Goal: Navigation & Orientation: Find specific page/section

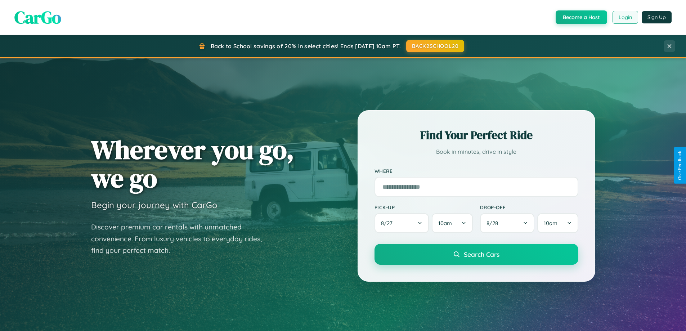
click at [624, 17] on button "Login" at bounding box center [625, 17] width 26 height 13
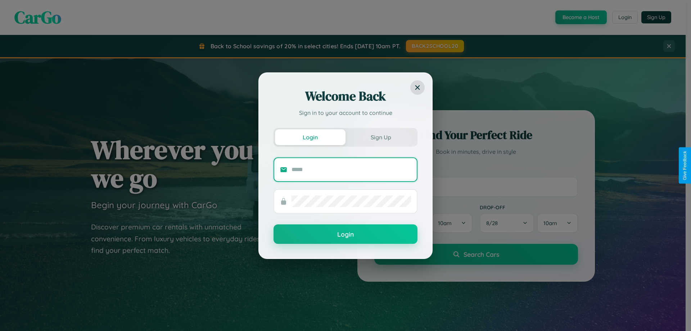
click at [351, 169] on input "text" at bounding box center [351, 170] width 119 height 12
type input "**********"
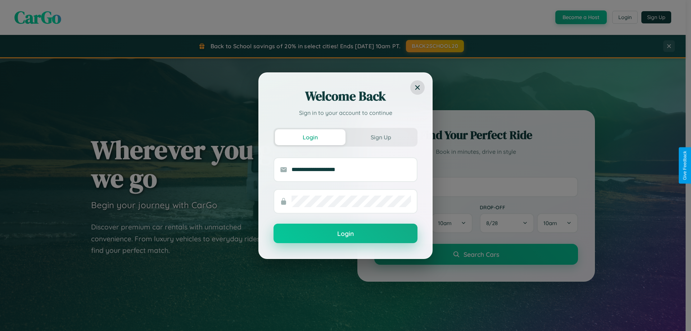
click at [345, 234] on button "Login" at bounding box center [346, 232] width 144 height 19
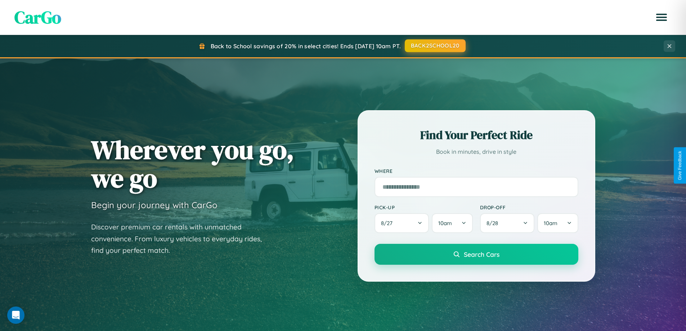
click at [434, 46] on button "BACK2SCHOOL20" at bounding box center [435, 45] width 61 height 13
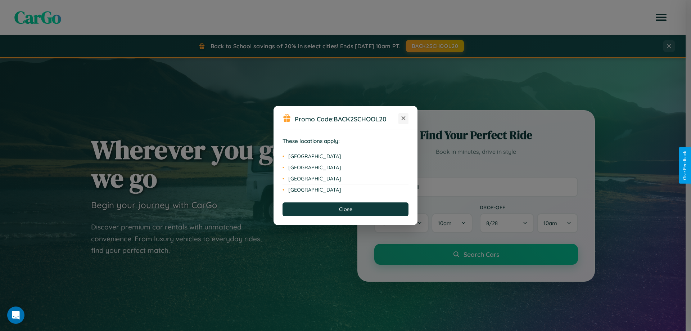
click at [403, 118] on icon at bounding box center [404, 118] width 4 height 4
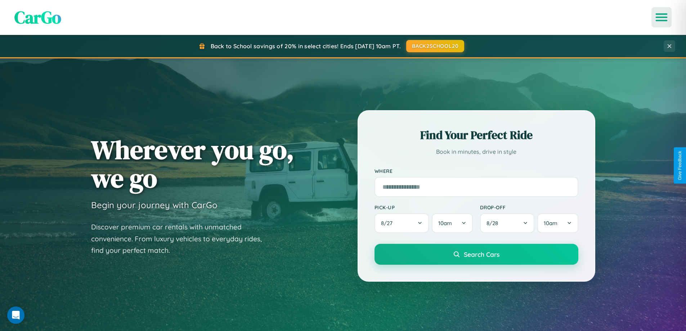
click at [661, 17] on icon "Open menu" at bounding box center [661, 17] width 10 height 6
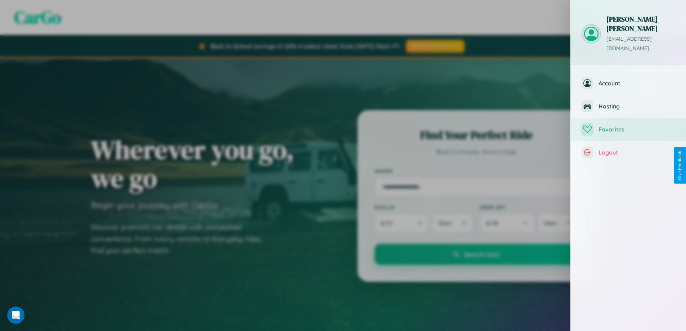
click at [628, 126] on span "Favorites" at bounding box center [636, 129] width 77 height 7
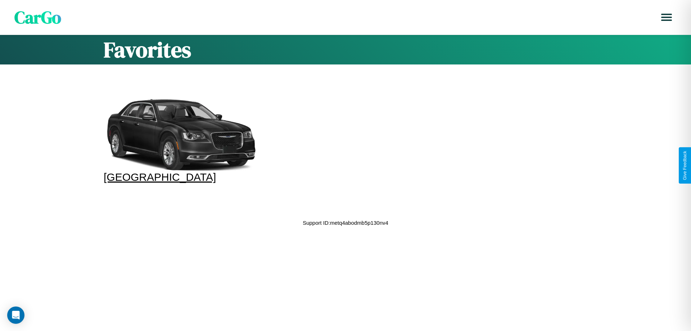
click at [180, 141] on div at bounding box center [181, 135] width 155 height 72
